Goal: Task Accomplishment & Management: Complete application form

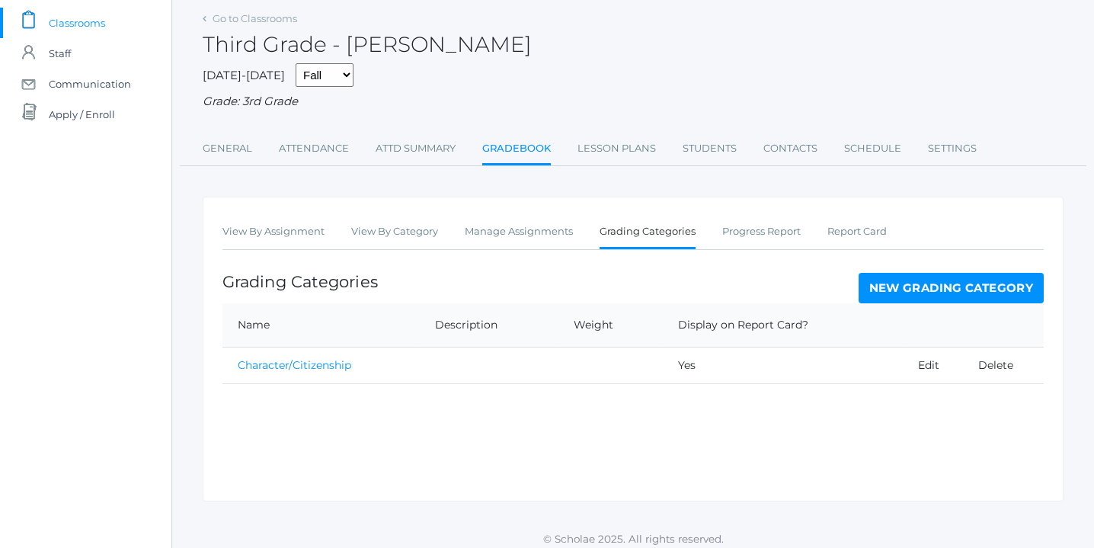
scroll to position [100, 0]
click at [928, 288] on link "New Grading Category" at bounding box center [951, 287] width 186 height 30
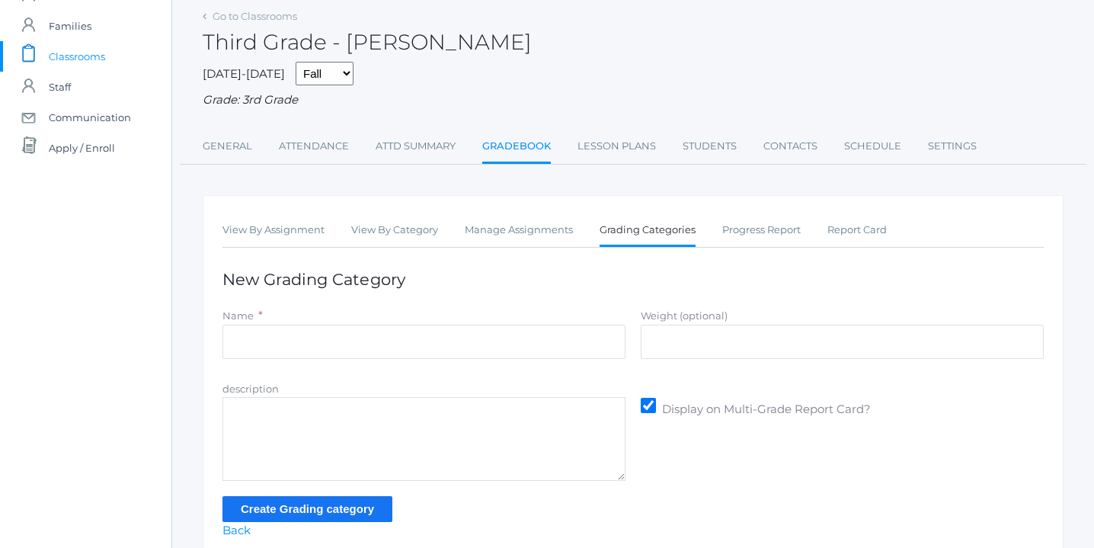
scroll to position [120, 0]
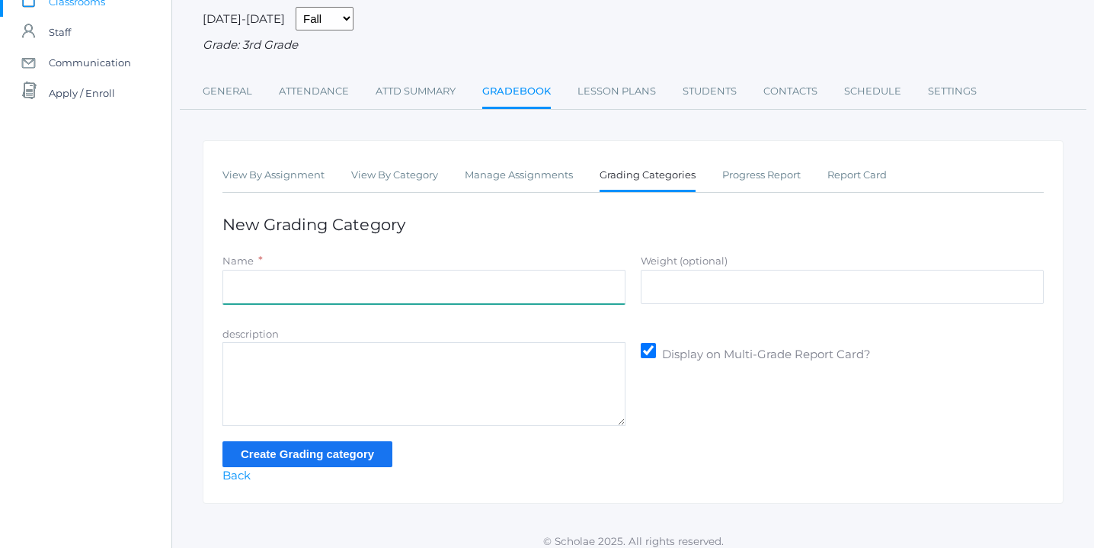
click at [398, 284] on input "Name" at bounding box center [423, 287] width 403 height 34
type input "Math"
click at [350, 453] on input "Create Grading category" at bounding box center [307, 453] width 170 height 25
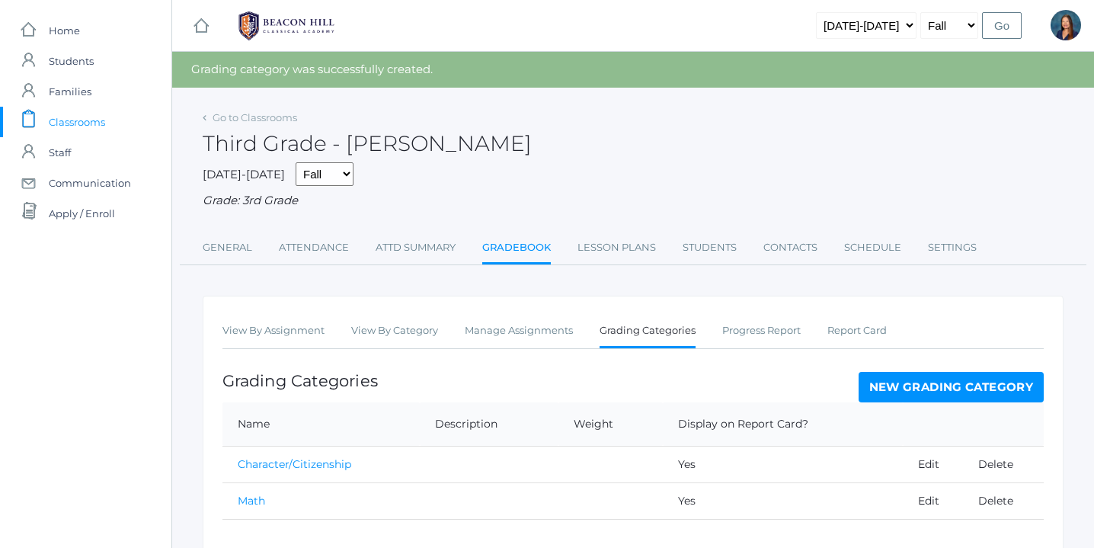
click at [914, 382] on link "New Grading Category" at bounding box center [951, 387] width 186 height 30
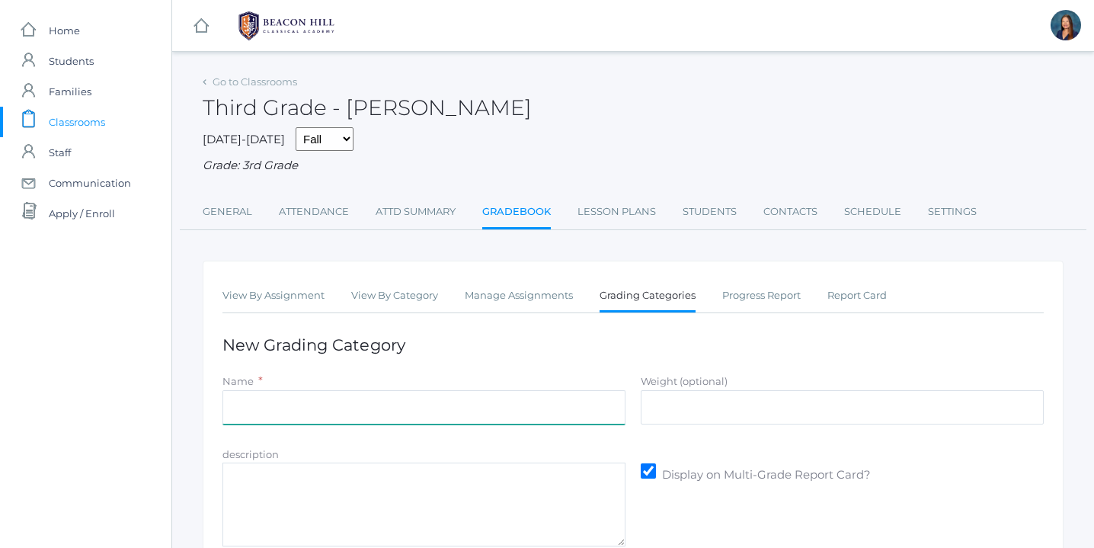
click at [576, 411] on input "Name" at bounding box center [423, 407] width 403 height 34
type input "Grammar"
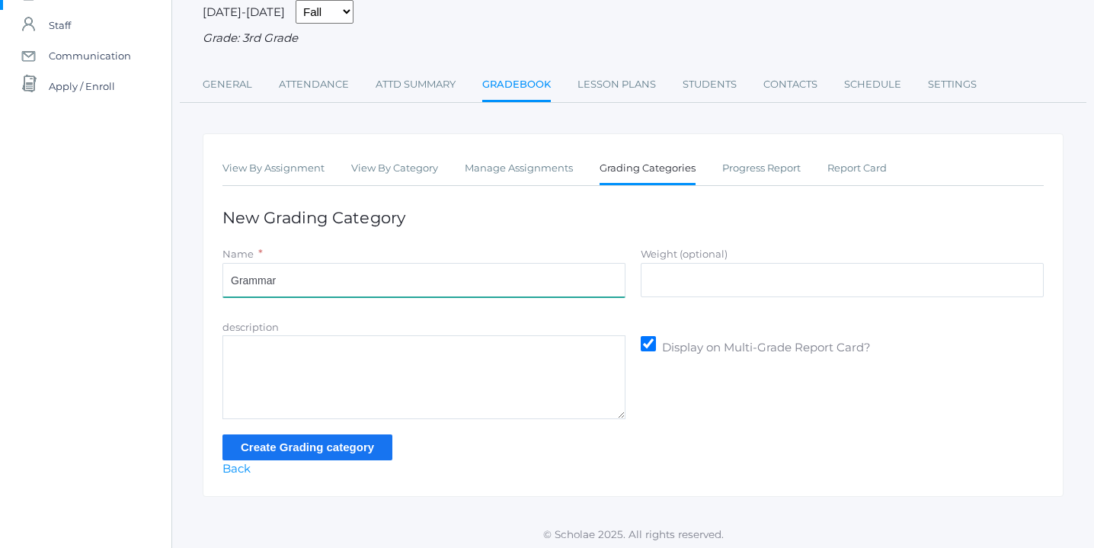
scroll to position [129, 0]
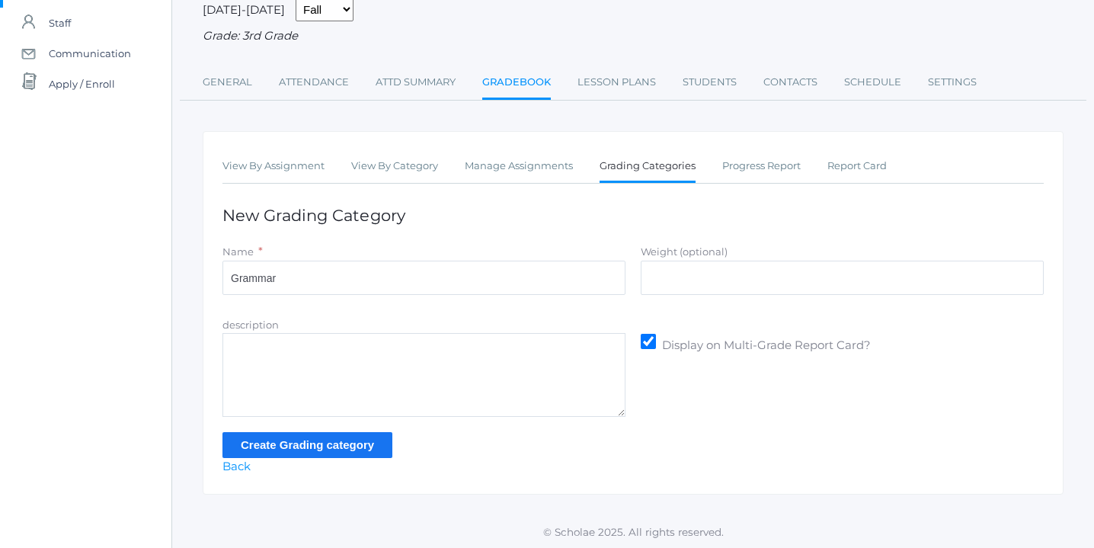
click at [344, 450] on input "Create Grading category" at bounding box center [307, 444] width 170 height 25
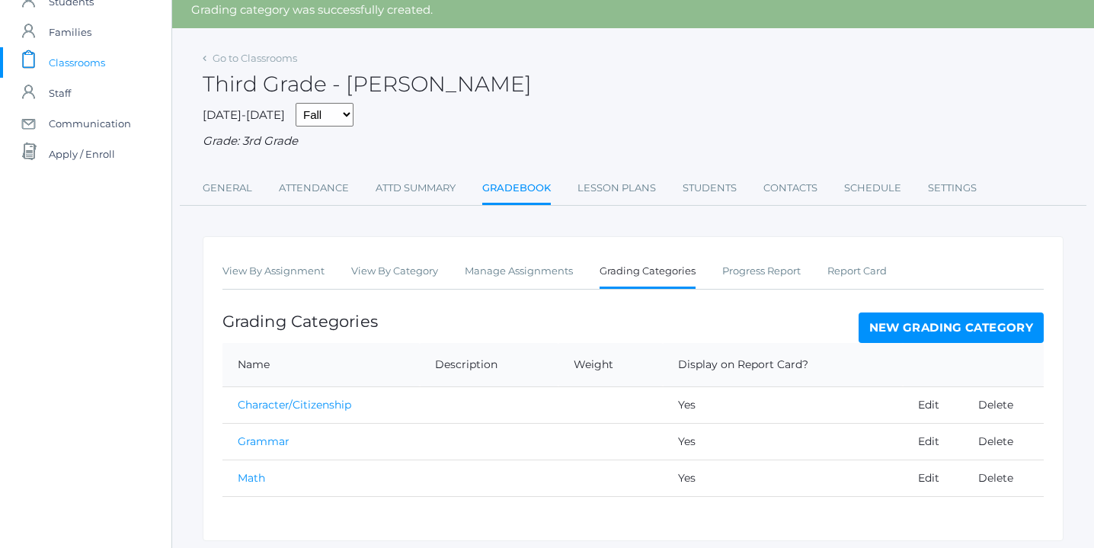
scroll to position [63, 0]
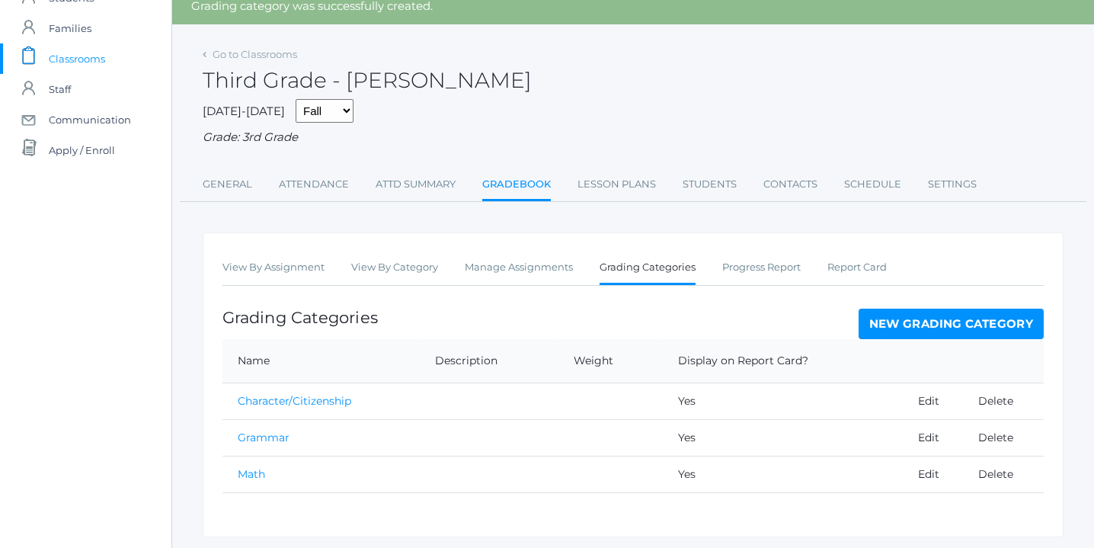
click at [941, 321] on link "New Grading Category" at bounding box center [951, 323] width 186 height 30
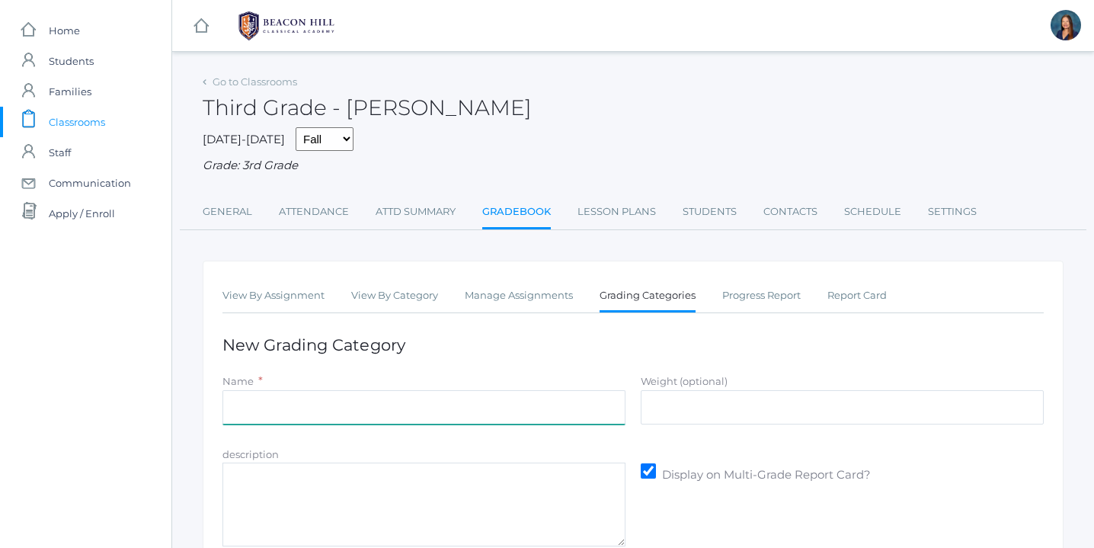
click at [581, 403] on input "Name" at bounding box center [423, 407] width 403 height 34
type input "Literature"
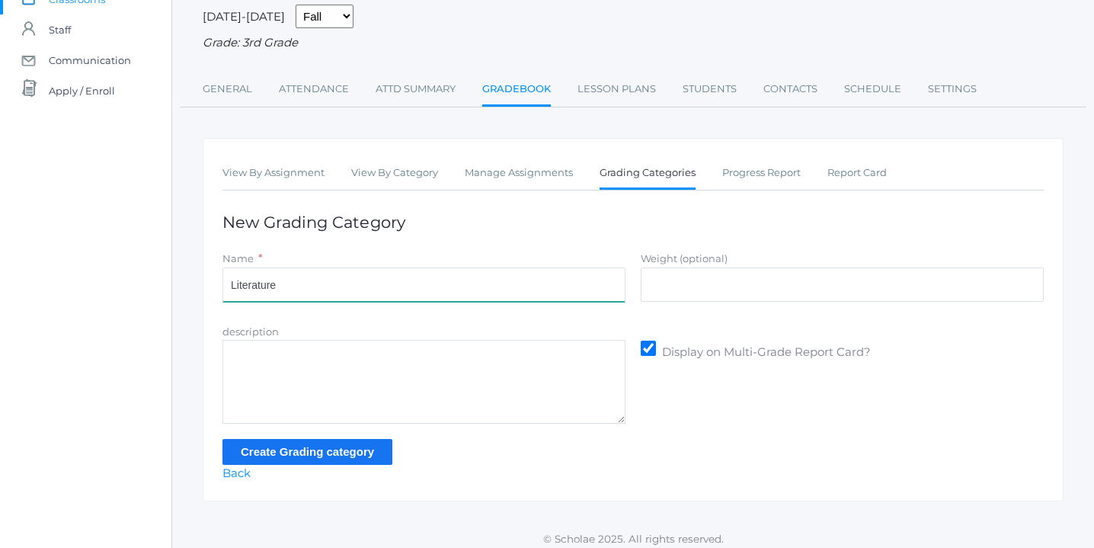
scroll to position [132, 0]
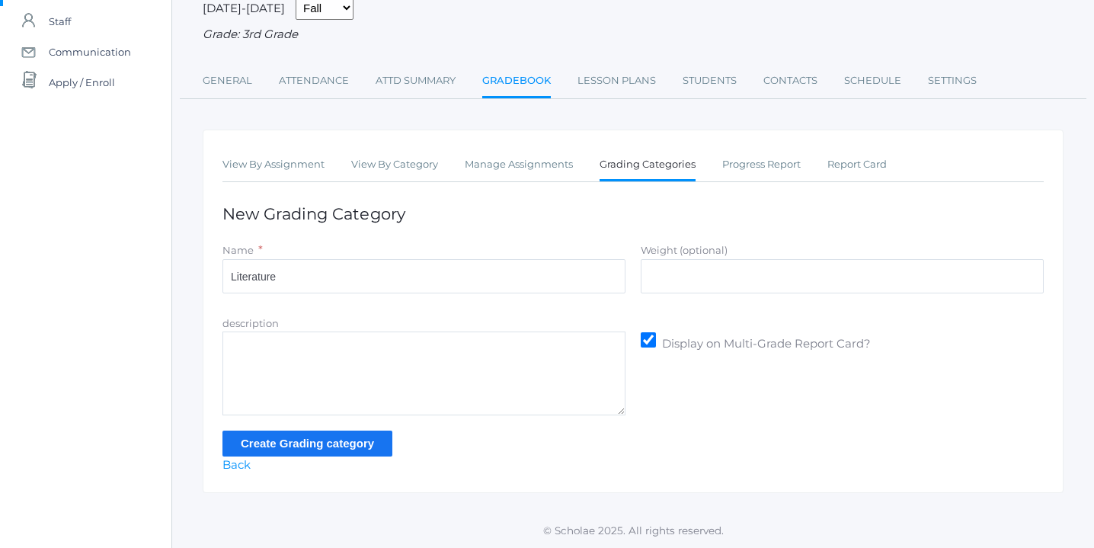
click at [356, 440] on input "Create Grading category" at bounding box center [307, 442] width 170 height 25
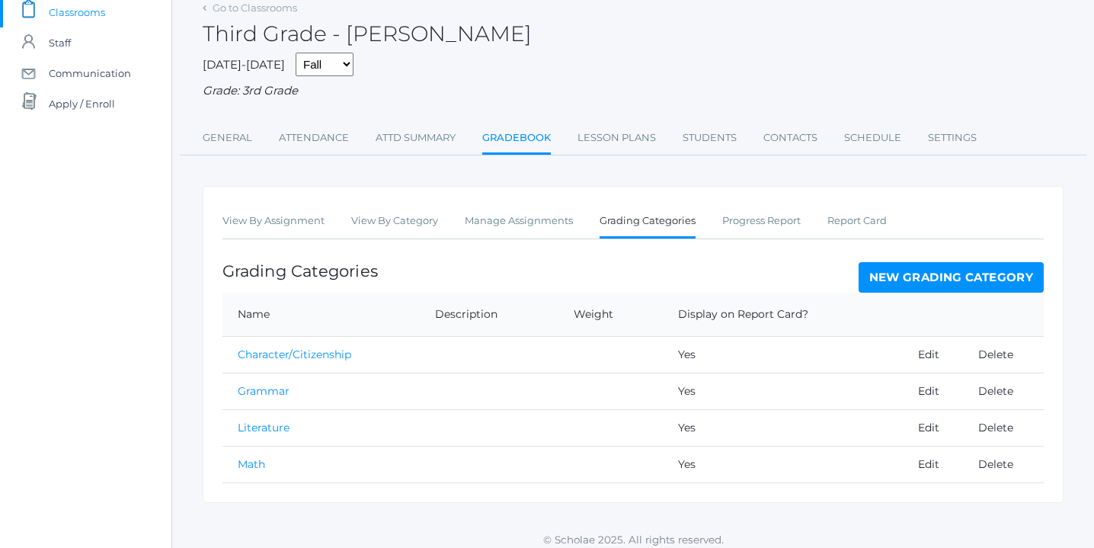
scroll to position [117, 0]
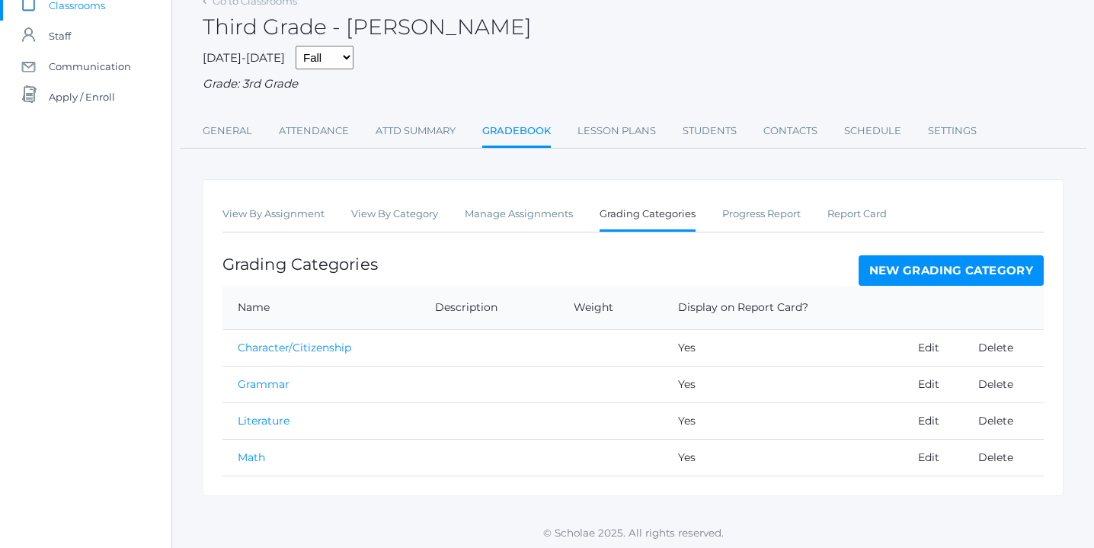
click at [945, 268] on link "New Grading Category" at bounding box center [951, 270] width 186 height 30
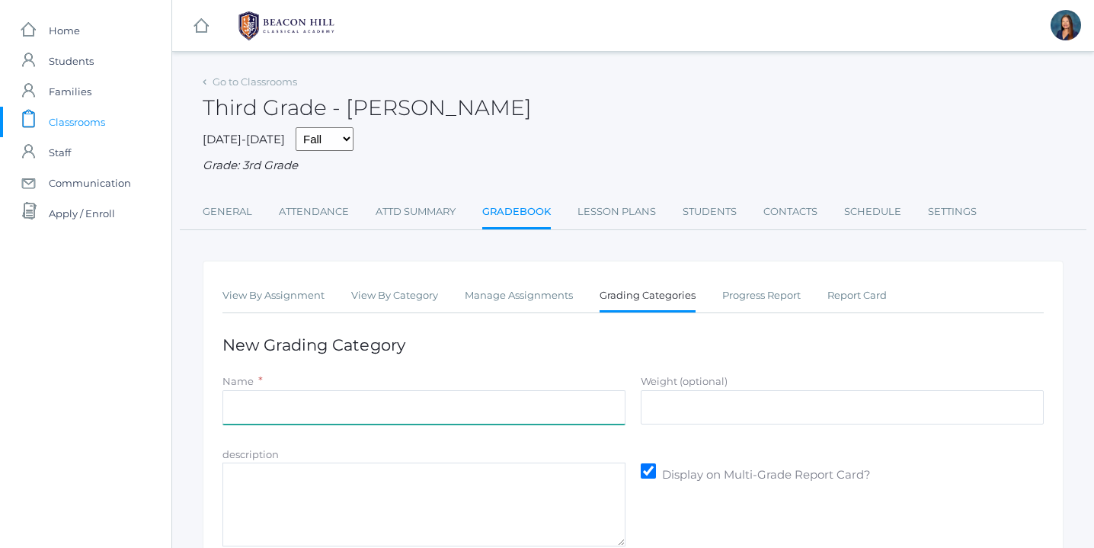
click at [454, 411] on input "Name" at bounding box center [423, 407] width 403 height 34
type input "Latin"
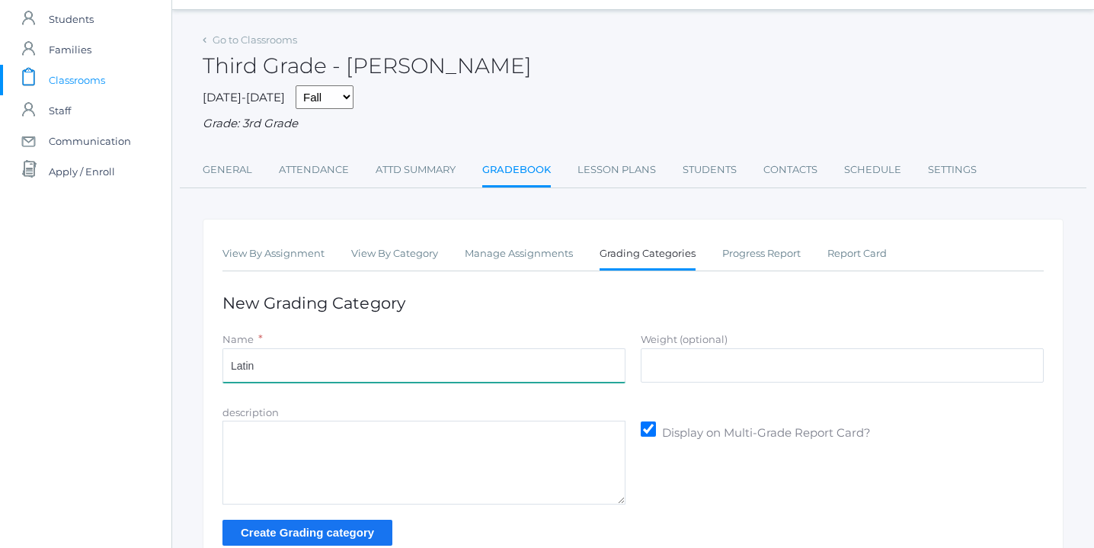
scroll to position [132, 0]
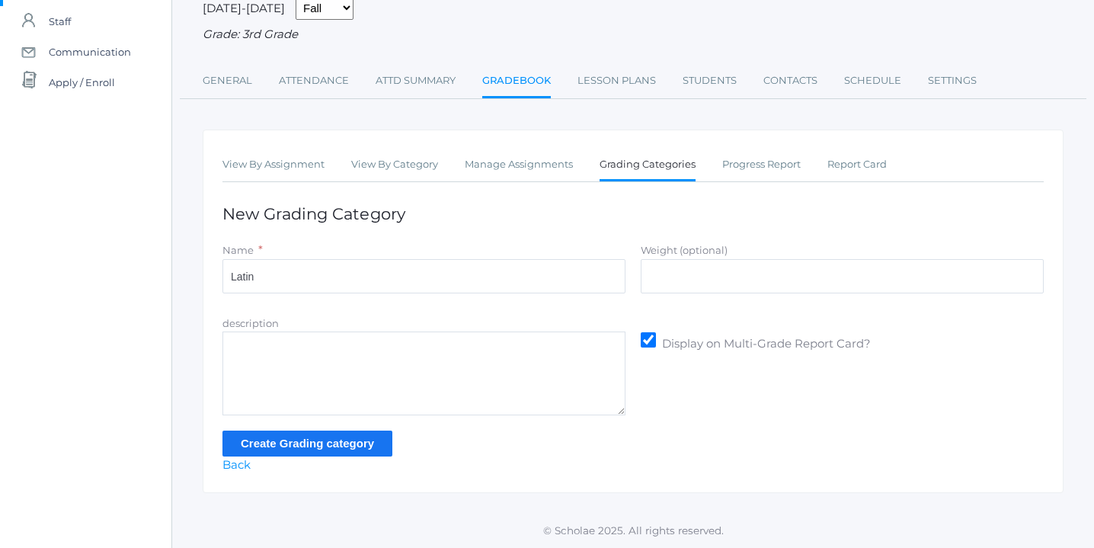
click at [361, 439] on input "Create Grading category" at bounding box center [307, 442] width 170 height 25
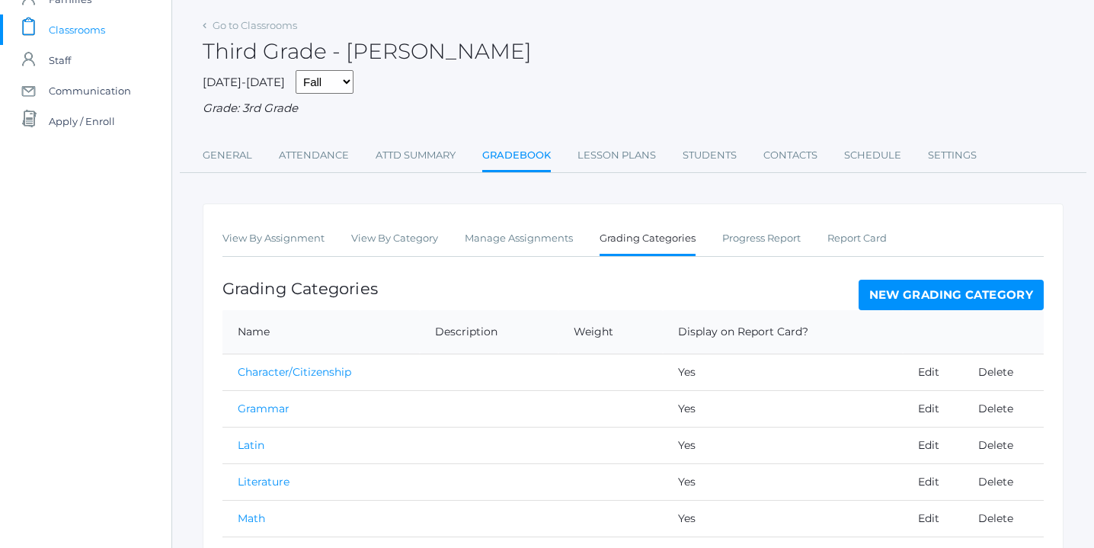
scroll to position [100, 0]
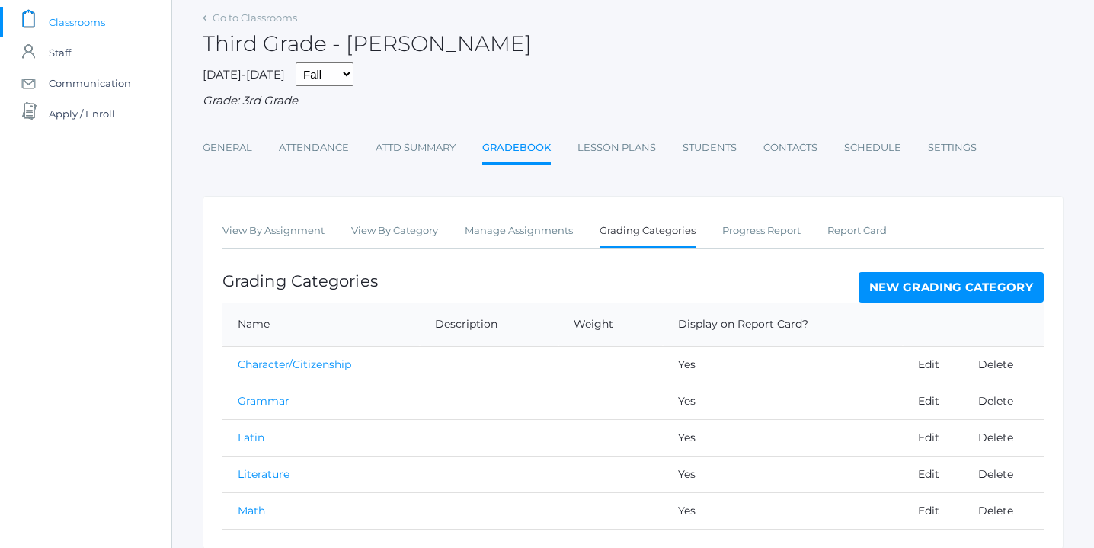
click at [959, 286] on link "New Grading Category" at bounding box center [951, 287] width 186 height 30
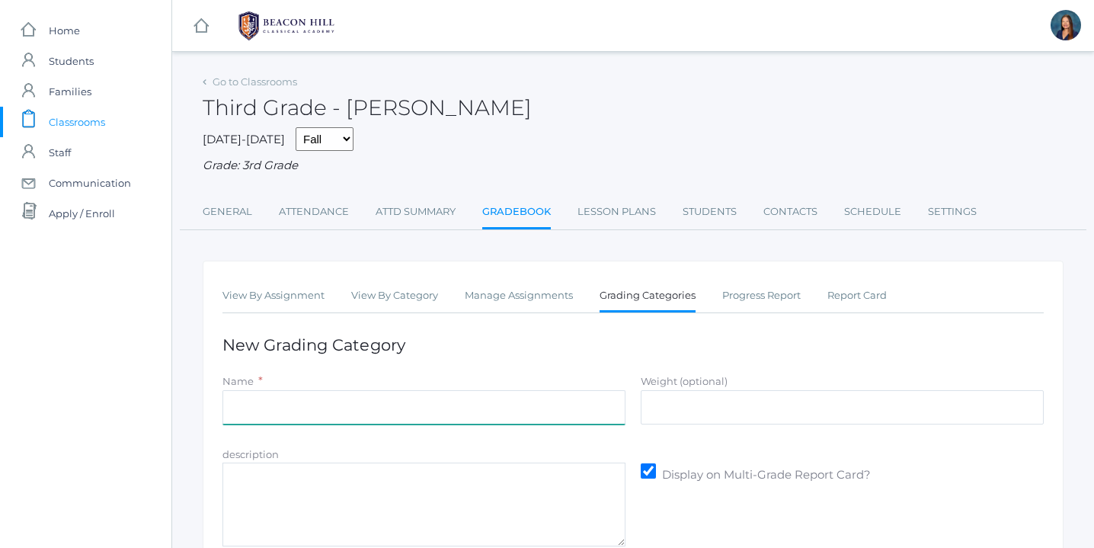
click at [528, 407] on input "Name" at bounding box center [423, 407] width 403 height 34
type input "History"
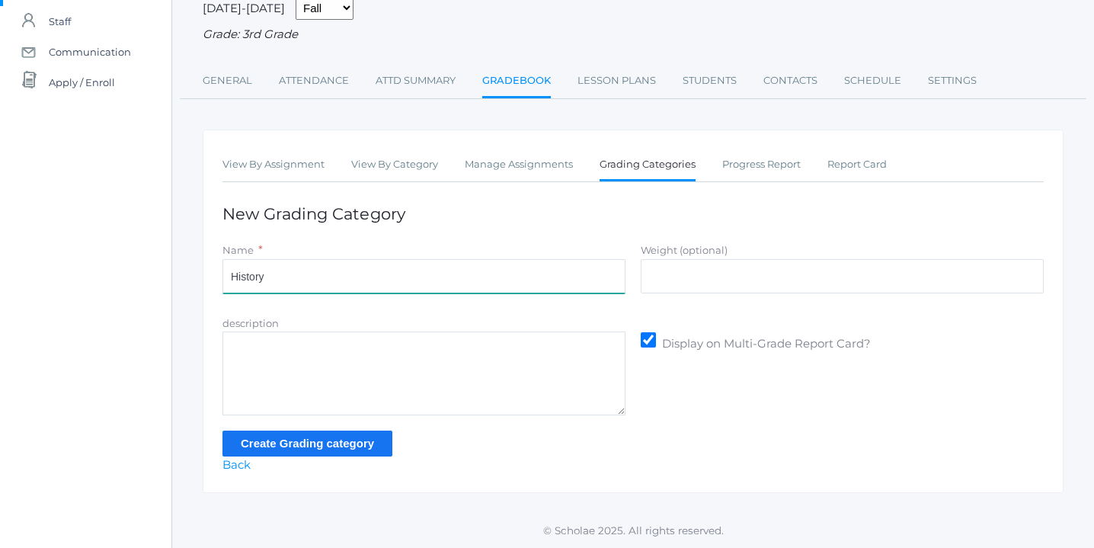
scroll to position [131, 0]
click at [311, 444] on input "Create Grading category" at bounding box center [307, 442] width 170 height 25
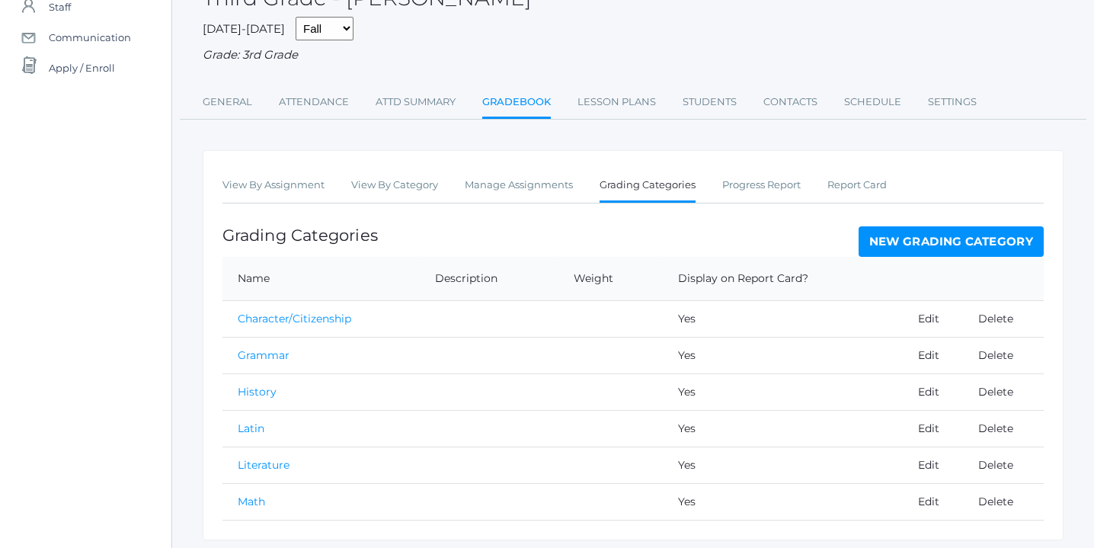
scroll to position [171, 0]
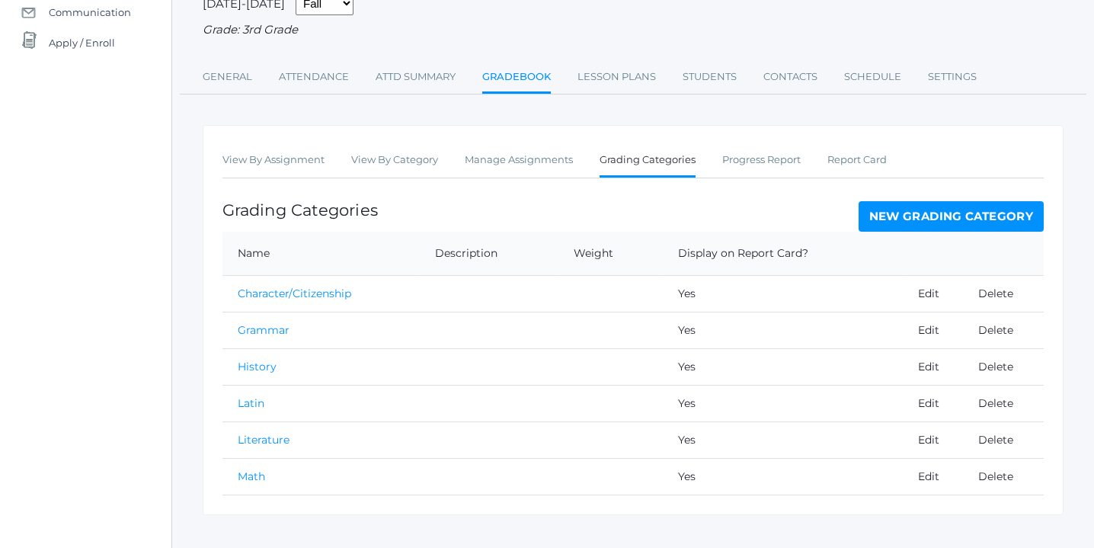
click at [938, 212] on link "New Grading Category" at bounding box center [951, 216] width 186 height 30
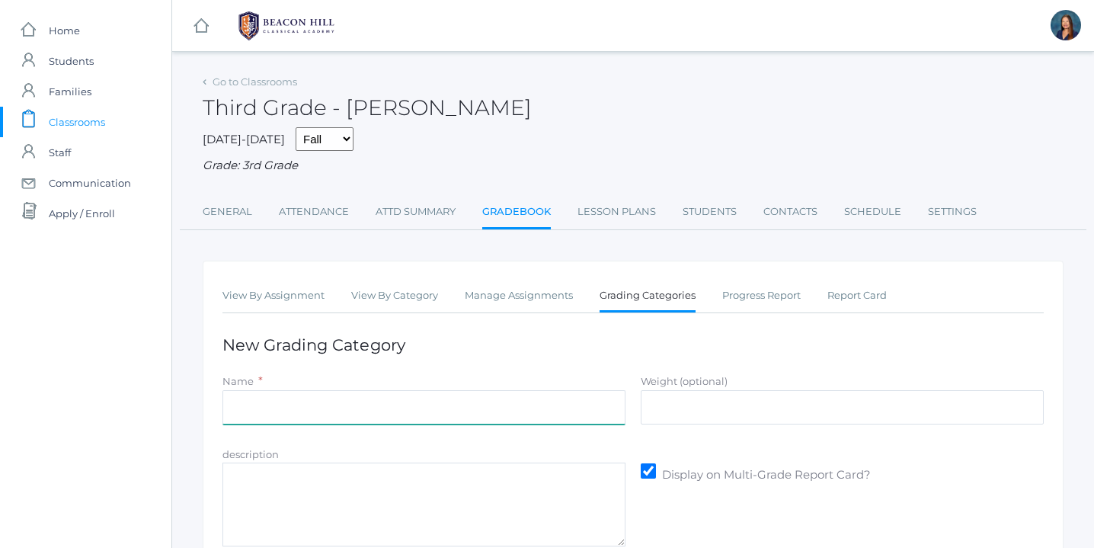
click at [513, 414] on input "Name" at bounding box center [423, 407] width 403 height 34
type input "Science"
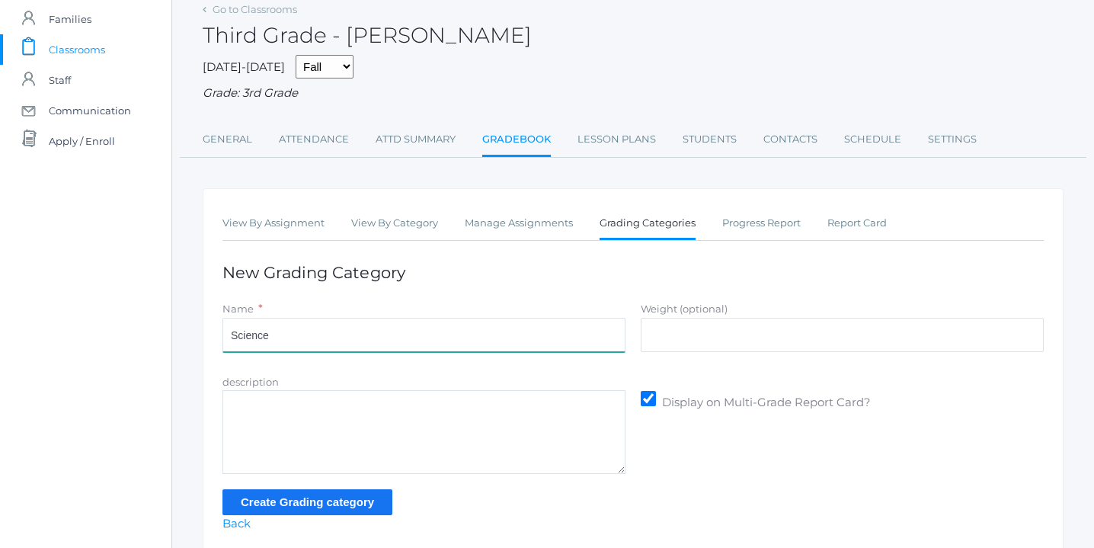
scroll to position [132, 0]
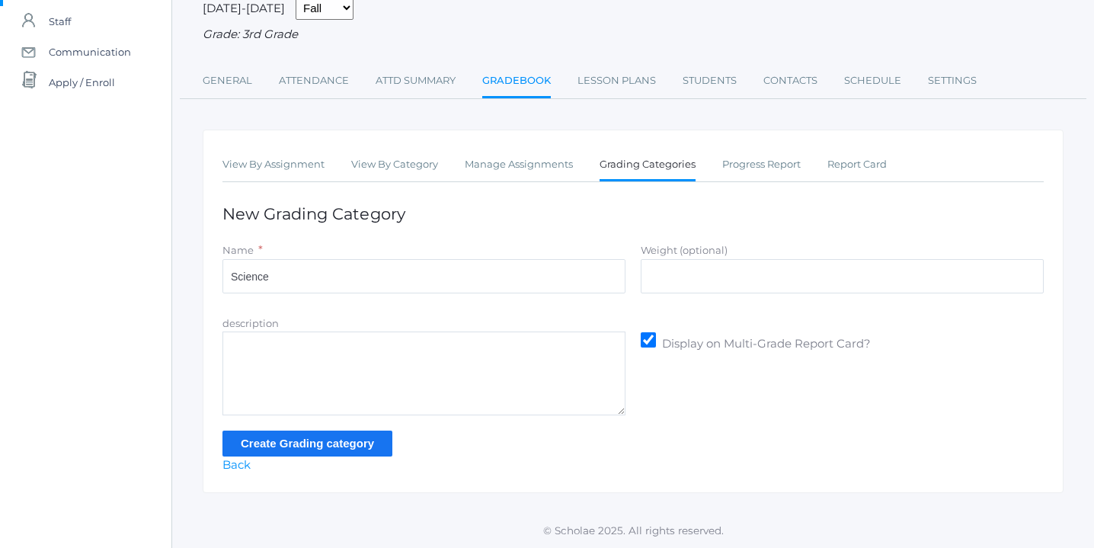
click at [328, 439] on input "Create Grading category" at bounding box center [307, 442] width 170 height 25
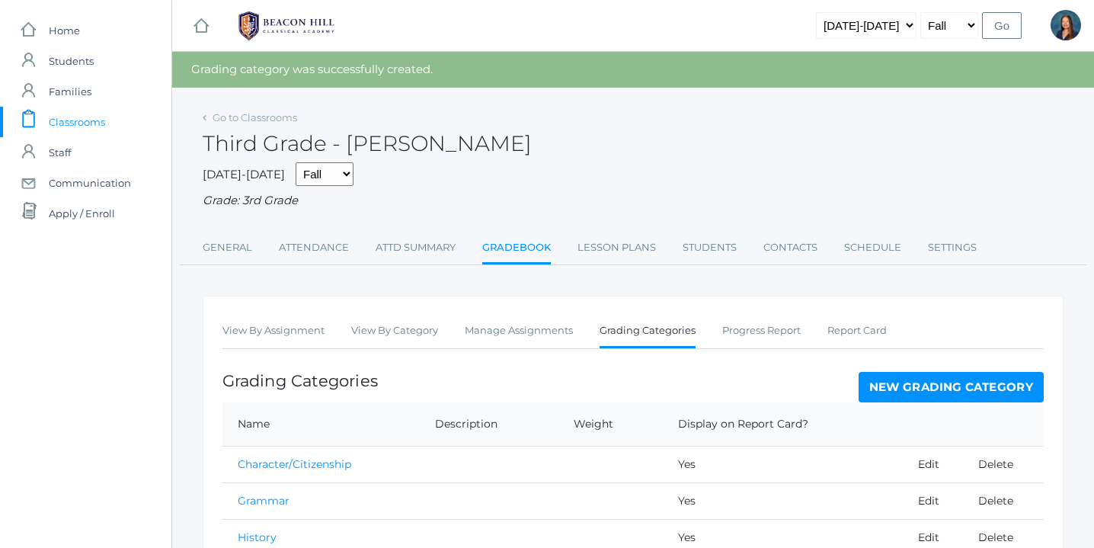
click at [919, 385] on link "New Grading Category" at bounding box center [951, 387] width 186 height 30
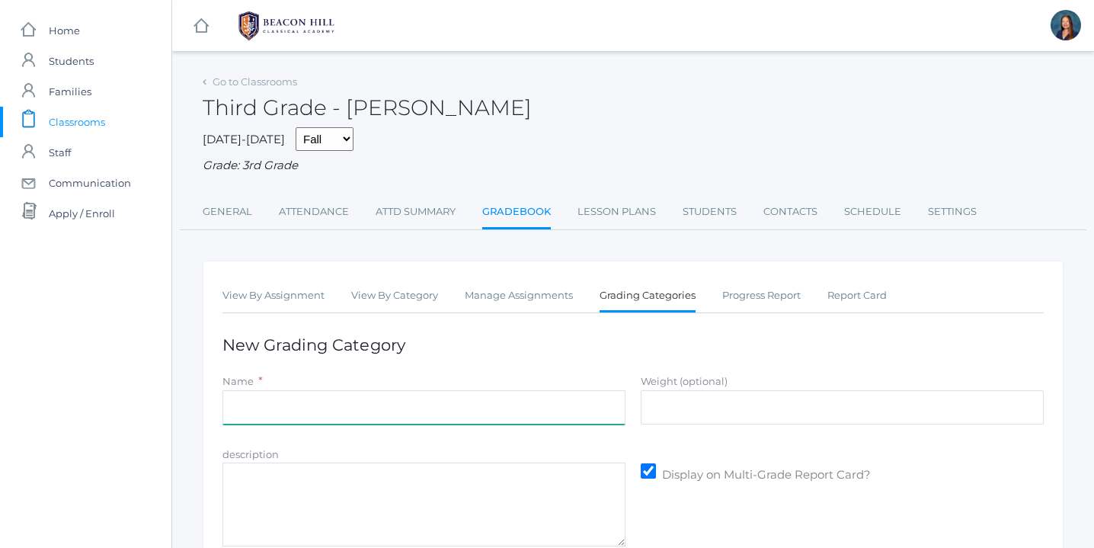
click at [590, 402] on input "Name" at bounding box center [423, 407] width 403 height 34
type input "Spelling/[PERSON_NAME]"
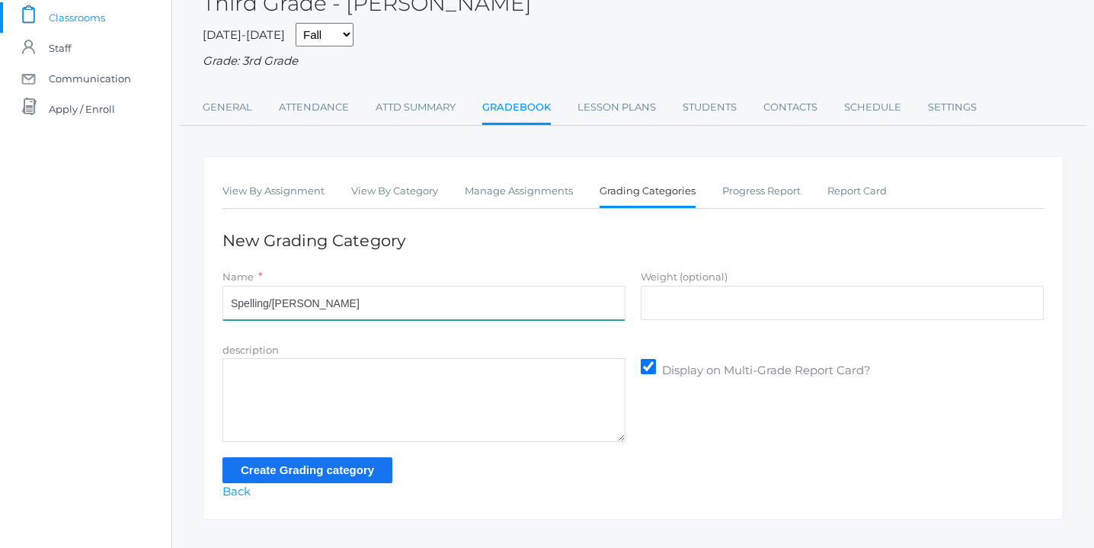
scroll to position [132, 0]
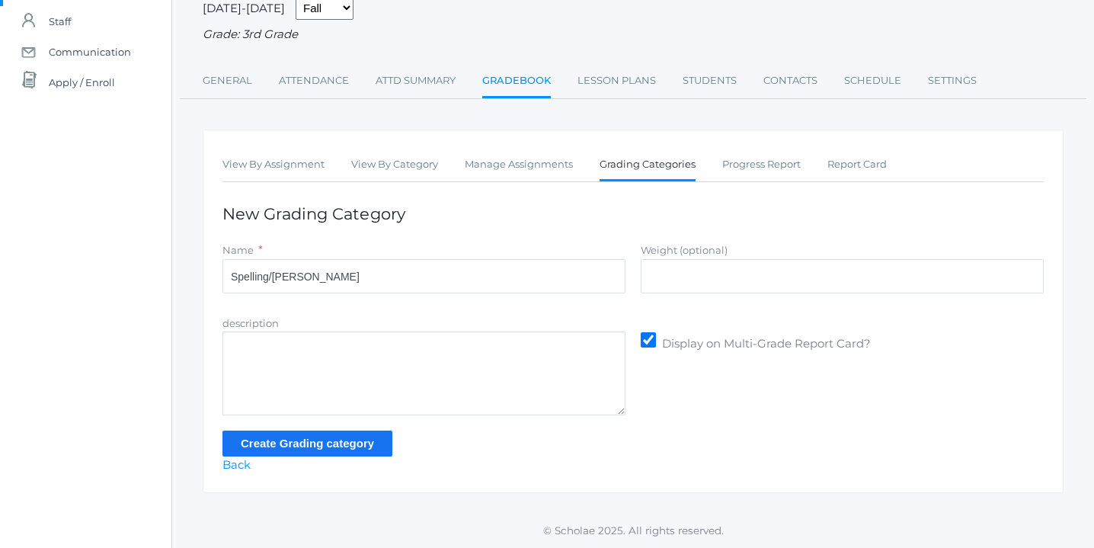
click at [356, 442] on input "Create Grading category" at bounding box center [307, 442] width 170 height 25
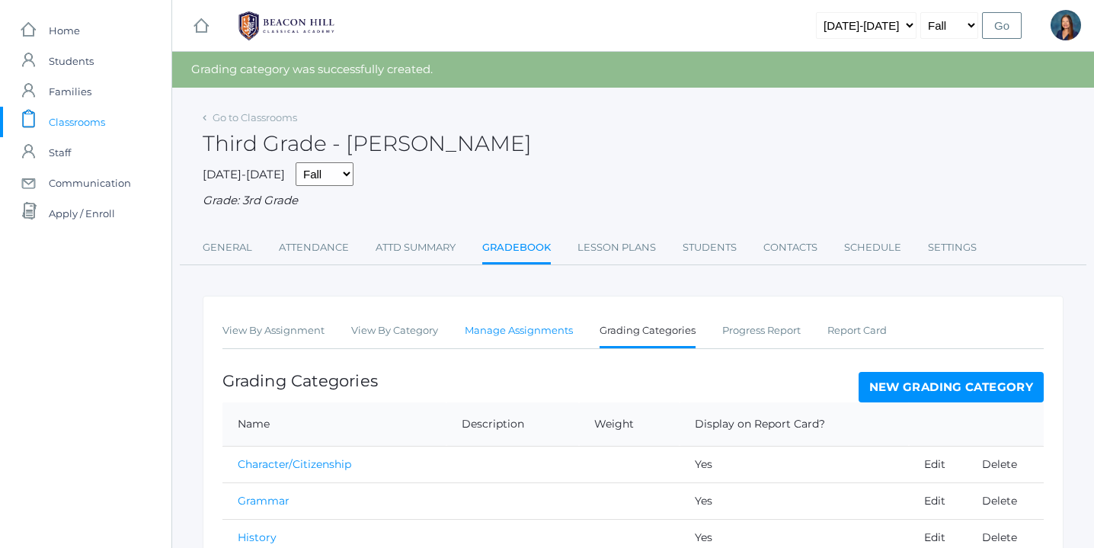
click at [532, 329] on link "Manage Assignments" at bounding box center [519, 330] width 108 height 30
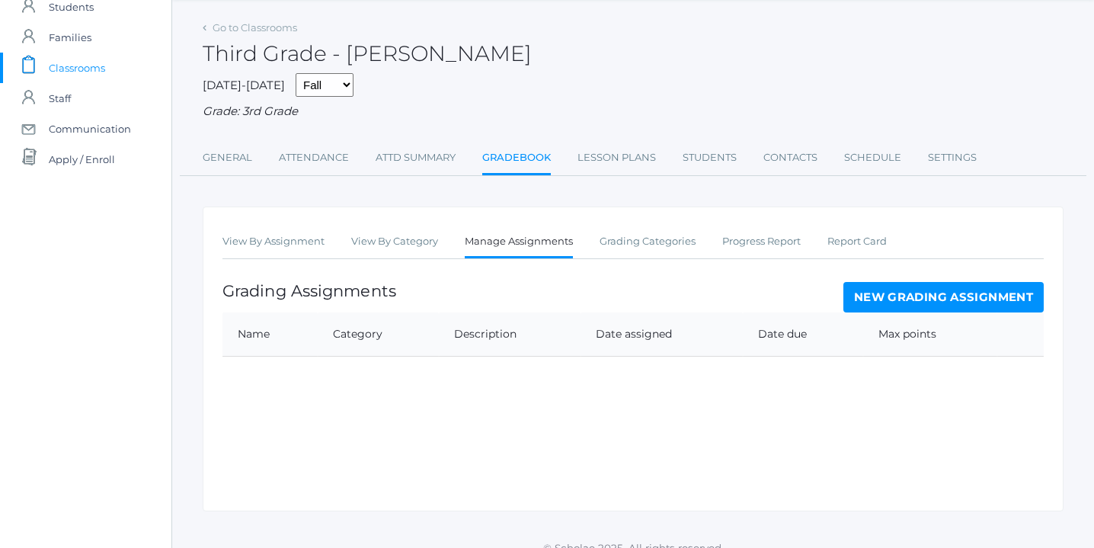
scroll to position [72, 0]
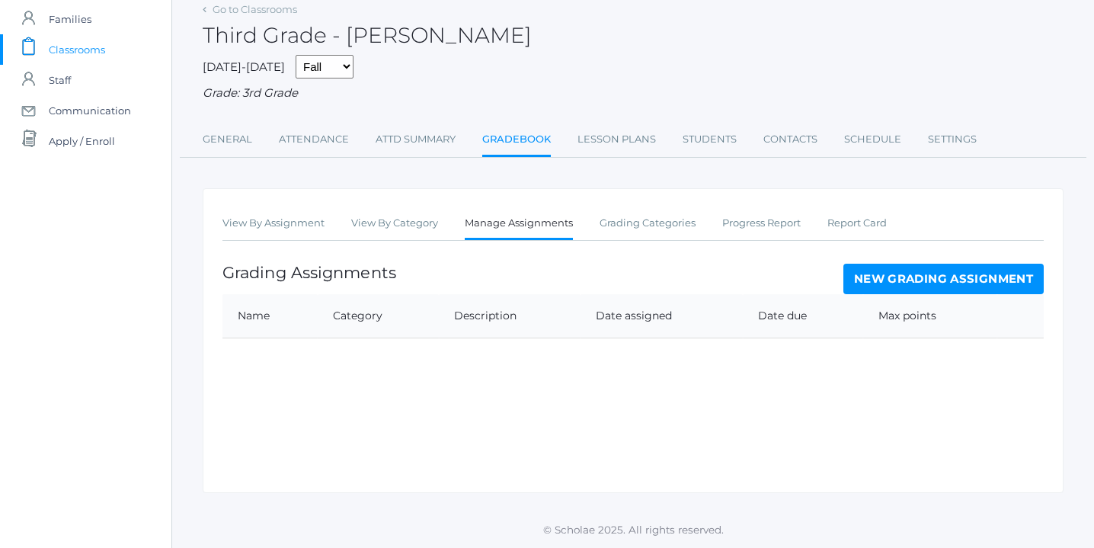
click at [902, 276] on link "New Grading Assignment" at bounding box center [943, 279] width 200 height 30
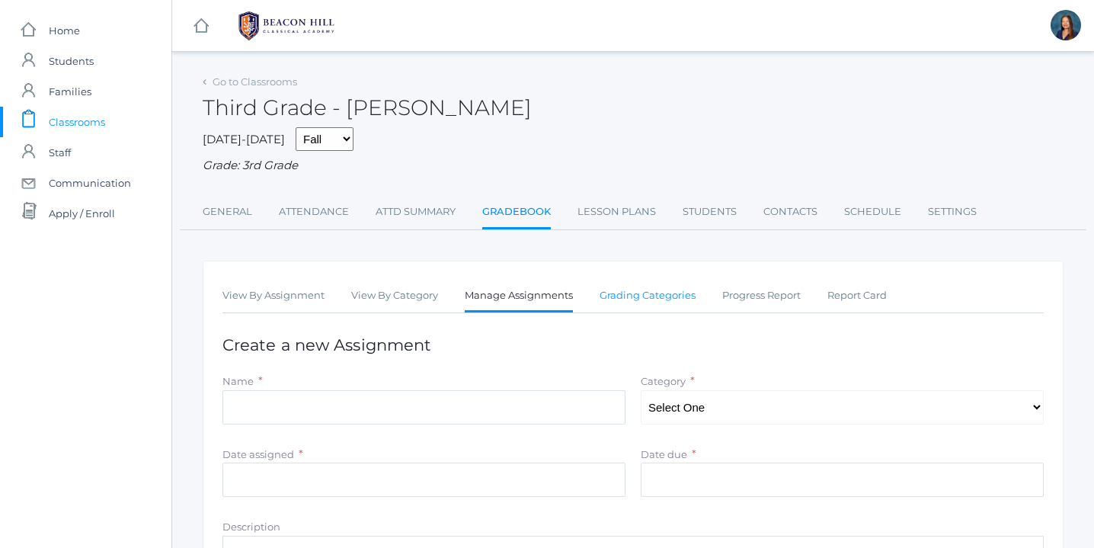
click at [674, 297] on link "Grading Categories" at bounding box center [647, 295] width 96 height 30
